Goal: Find contact information: Find contact information

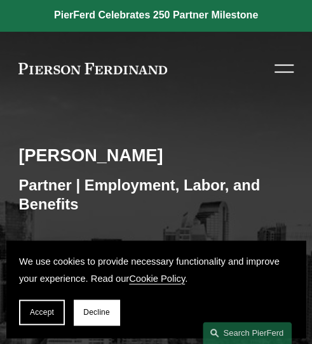
click at [44, 312] on span "Accept" at bounding box center [42, 312] width 24 height 9
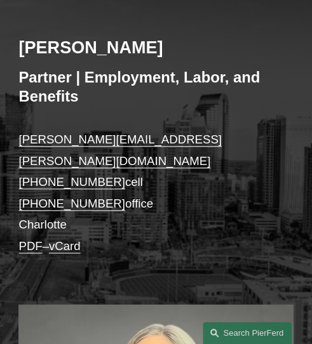
scroll to position [141, 0]
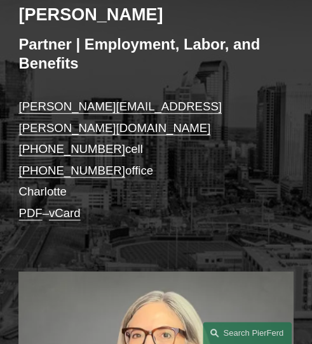
click at [182, 183] on p "jill.stricklin@pierferd.com +1.336.682.4909 cell +1.336.800.5955 office Charlot…" at bounding box center [155, 160] width 274 height 128
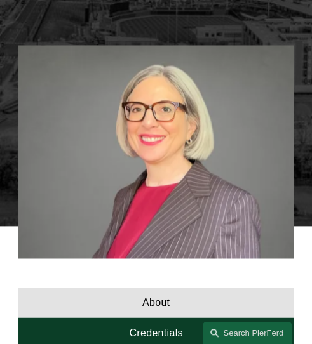
scroll to position [50, 0]
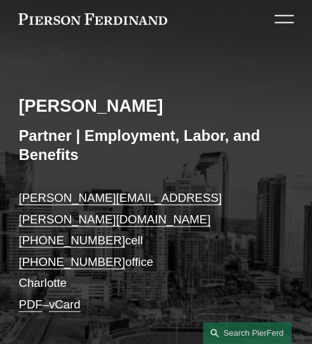
click at [72, 298] on link "vCard" at bounding box center [65, 304] width 32 height 13
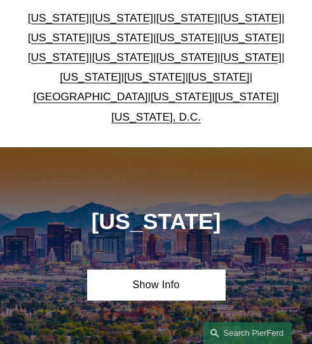
scroll to position [324, 0]
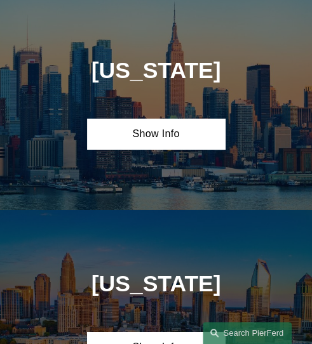
scroll to position [2472, 0]
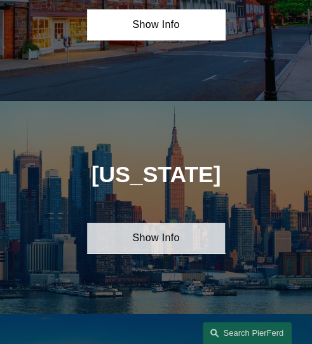
click at [175, 232] on link "Show Info" at bounding box center [155, 238] width 137 height 30
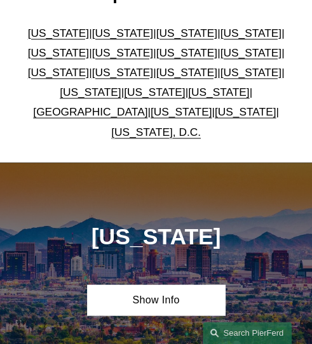
scroll to position [288, 0]
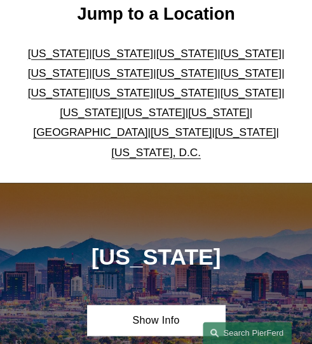
click at [93, 128] on link "[GEOGRAPHIC_DATA]" at bounding box center [90, 132] width 114 height 13
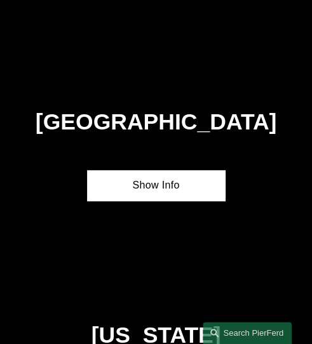
scroll to position [3830, 0]
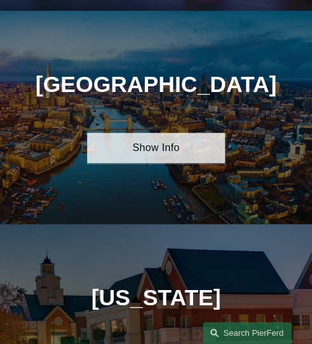
click at [144, 136] on link "Show Info" at bounding box center [155, 148] width 137 height 30
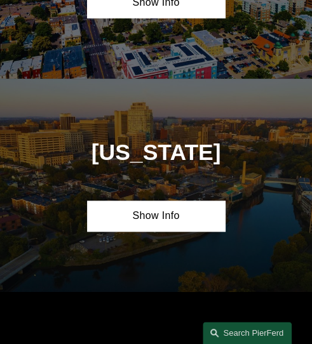
scroll to position [1349, 0]
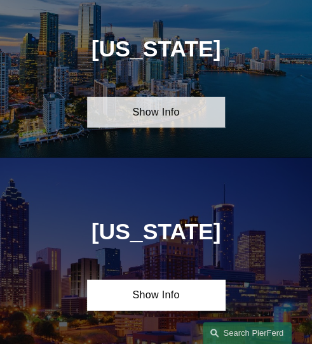
click at [150, 122] on link "Show Info" at bounding box center [155, 111] width 137 height 30
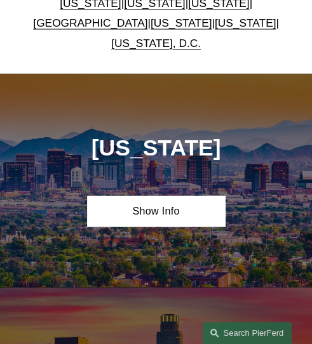
scroll to position [715, 0]
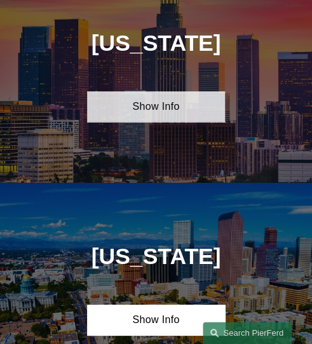
click at [149, 106] on link "Show Info" at bounding box center [155, 106] width 137 height 30
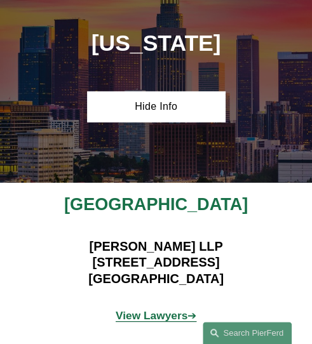
scroll to position [80, 0]
